Goal: Use online tool/utility: Utilize a website feature to perform a specific function

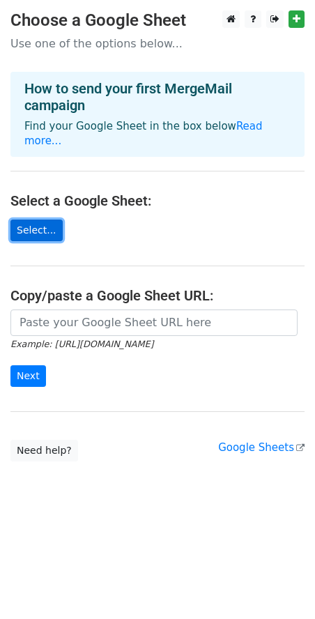
click at [47, 232] on link "Select..." at bounding box center [36, 231] width 52 height 22
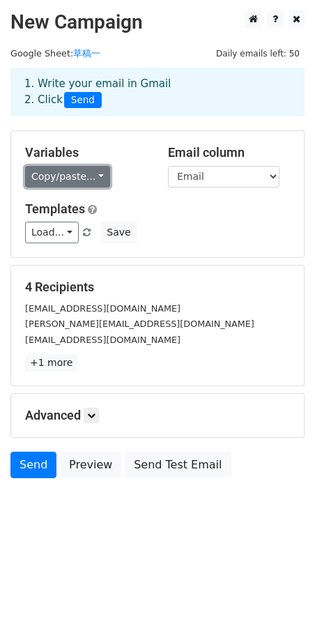
click at [87, 179] on link "Copy/paste..." at bounding box center [67, 177] width 85 height 22
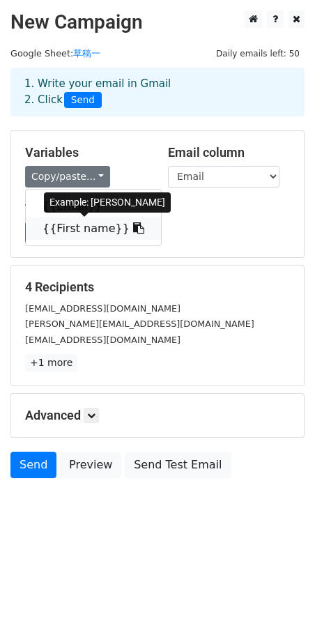
click at [87, 229] on link "{{First name}}" at bounding box center [93, 228] width 135 height 22
